Goal: Information Seeking & Learning: Learn about a topic

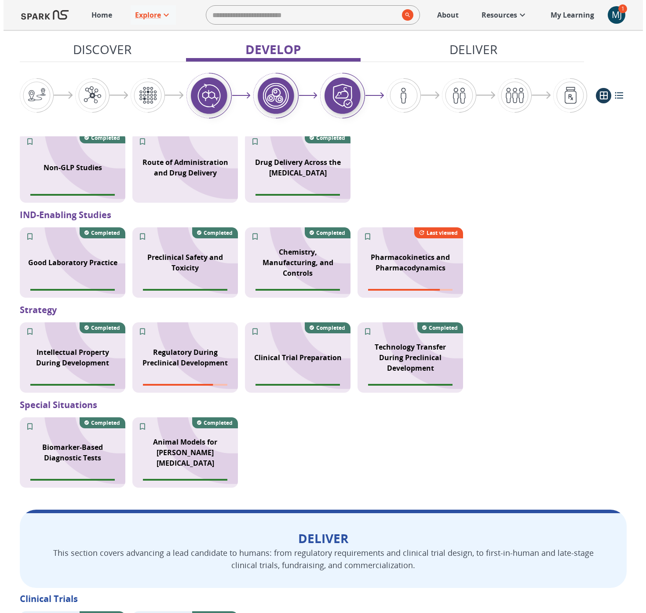
scroll to position [733, 0]
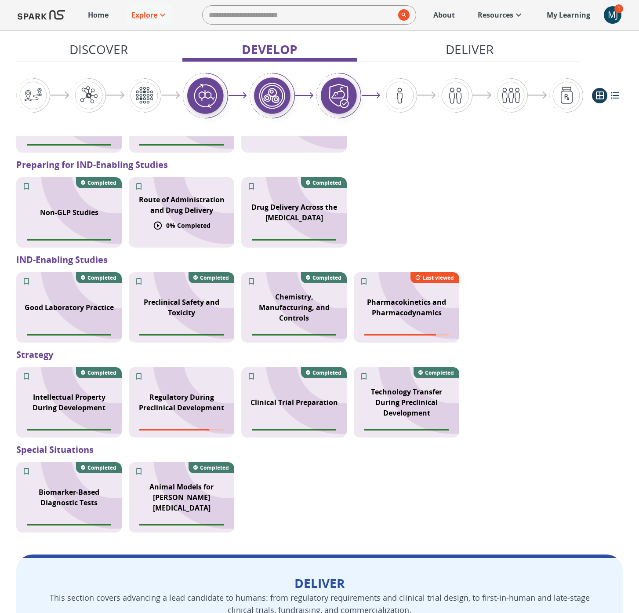
click at [184, 196] on p "Route of Administration and Drug Delivery" at bounding box center [181, 204] width 95 height 21
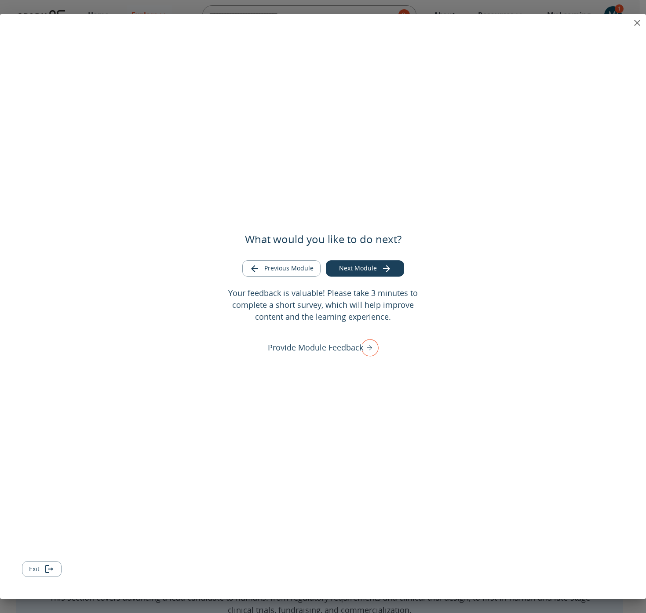
click at [606, 22] on div "What would you like to do next? Previous Module Next Module Your feedback is va…" at bounding box center [323, 306] width 646 height 585
click at [634, 19] on icon "close" at bounding box center [637, 23] width 11 height 11
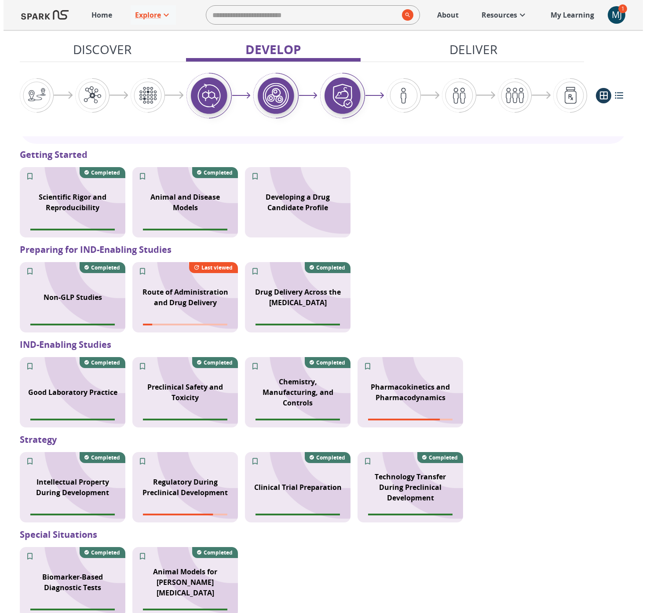
scroll to position [654, 0]
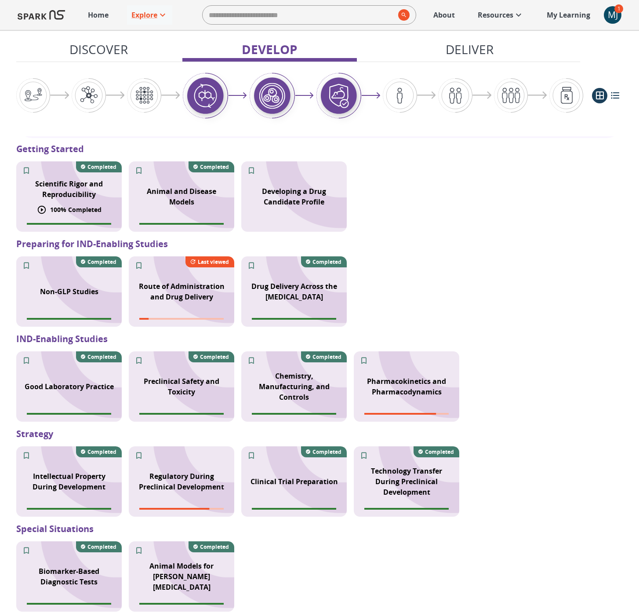
click at [72, 205] on p "100 % Completed" at bounding box center [75, 209] width 51 height 9
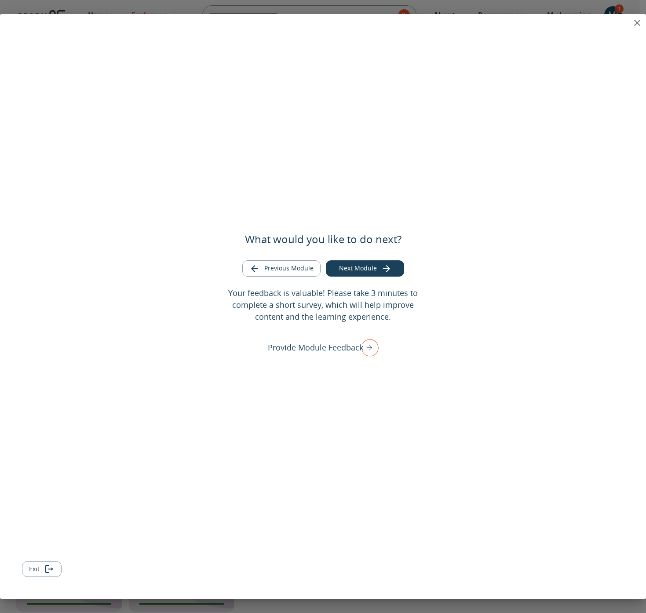
click at [635, 21] on icon "close" at bounding box center [637, 23] width 6 height 6
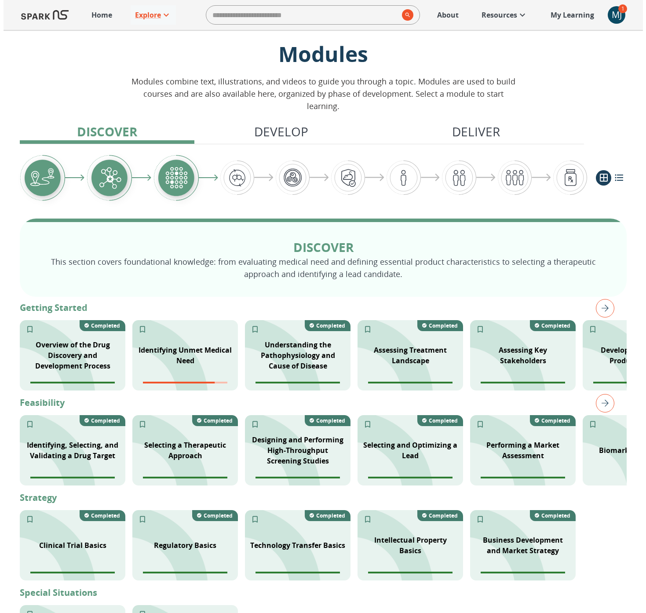
scroll to position [22, 0]
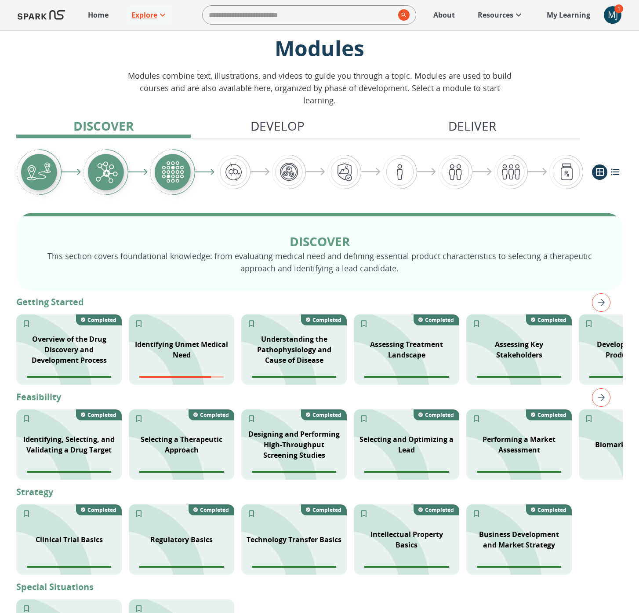
click at [597, 444] on div "Biomarker Discovery" at bounding box center [631, 444] width 105 height 70
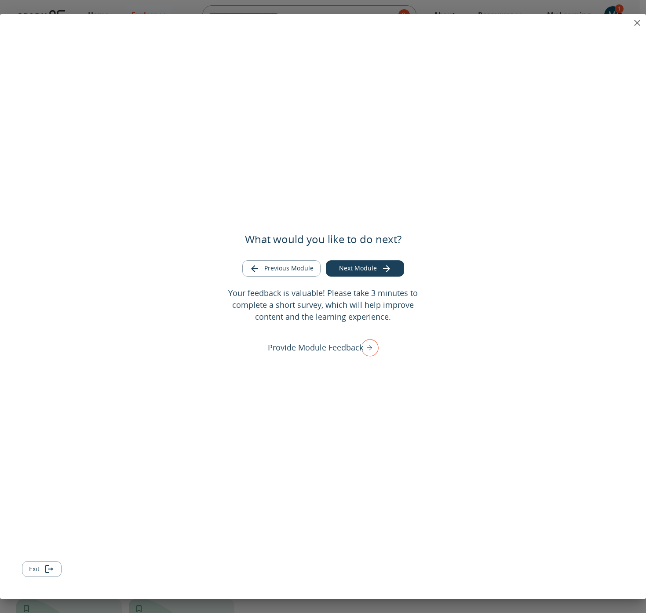
click at [636, 22] on icon "close" at bounding box center [637, 23] width 6 height 6
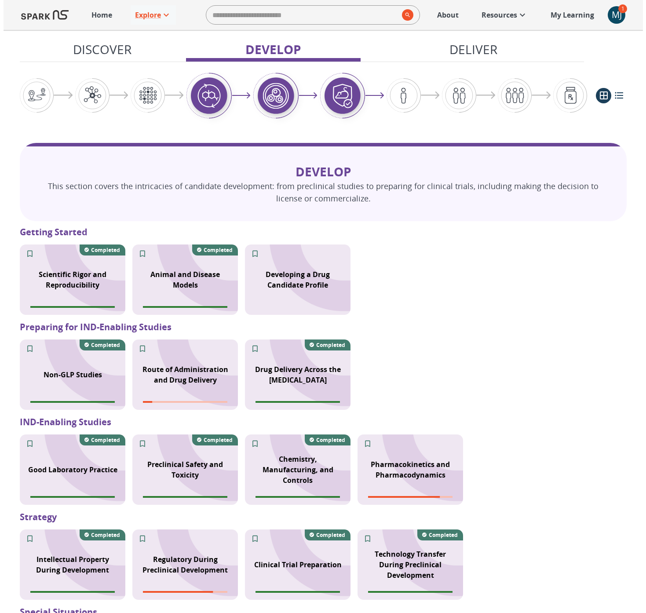
scroll to position [628, 0]
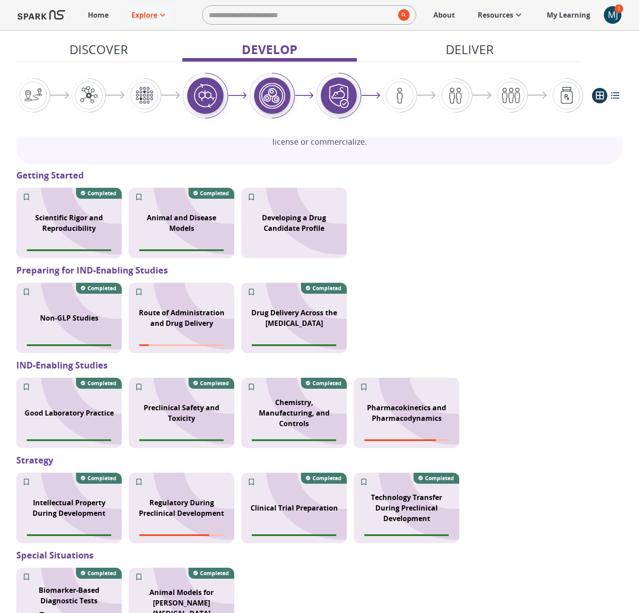
click at [73, 579] on div "Biomarker-Based Diagnostic Tests" at bounding box center [68, 595] width 105 height 32
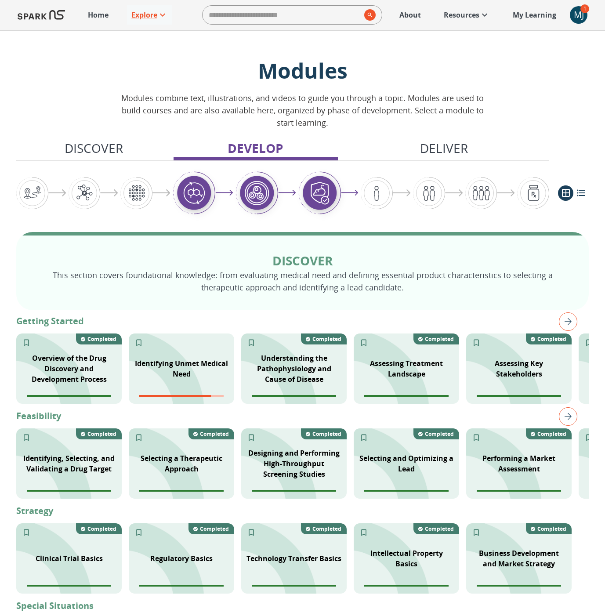
scroll to position [1039, 0]
